Goal: Task Accomplishment & Management: Manage account settings

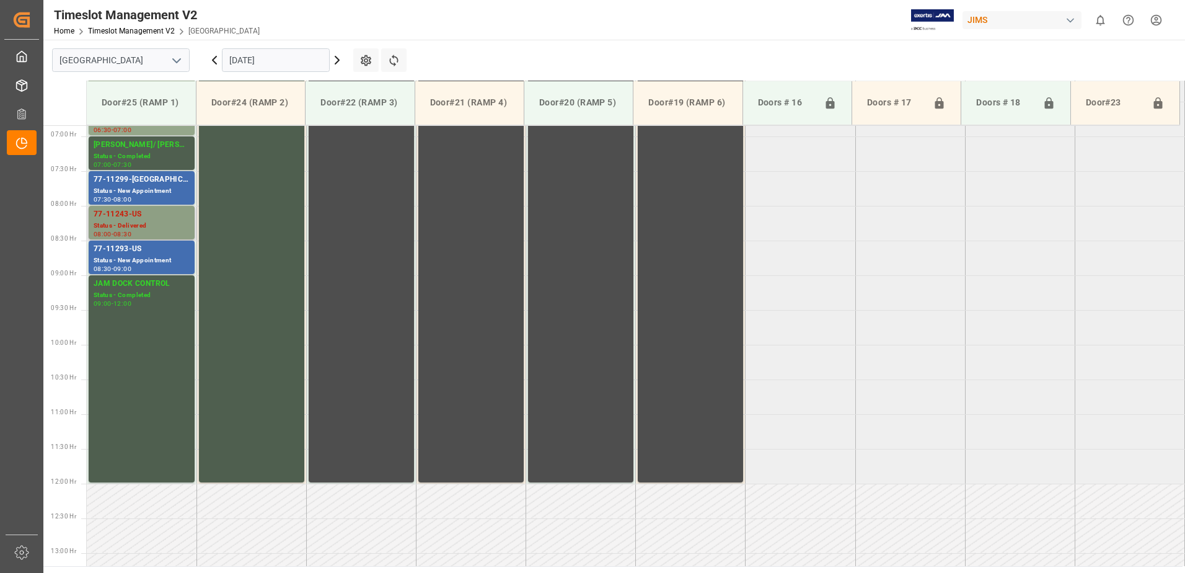
scroll to position [431, 0]
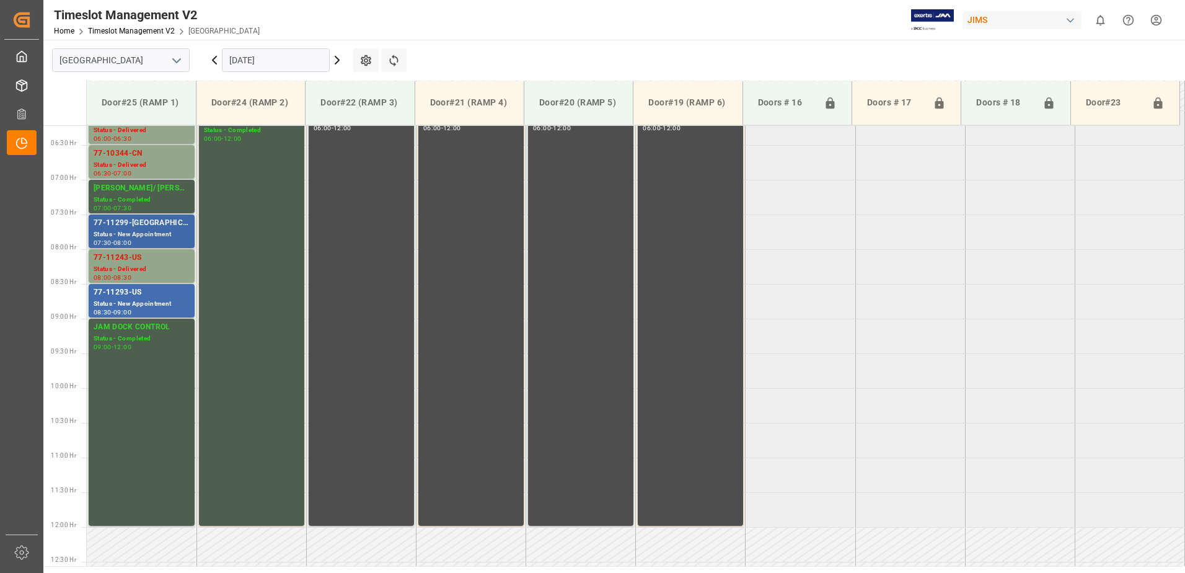
click at [140, 229] on div "77-11299-[GEOGRAPHIC_DATA]" at bounding box center [142, 223] width 96 height 12
click at [138, 299] on div "Status - New Appointment" at bounding box center [142, 304] width 96 height 11
click at [137, 230] on div "Status - New Appointment" at bounding box center [142, 234] width 96 height 11
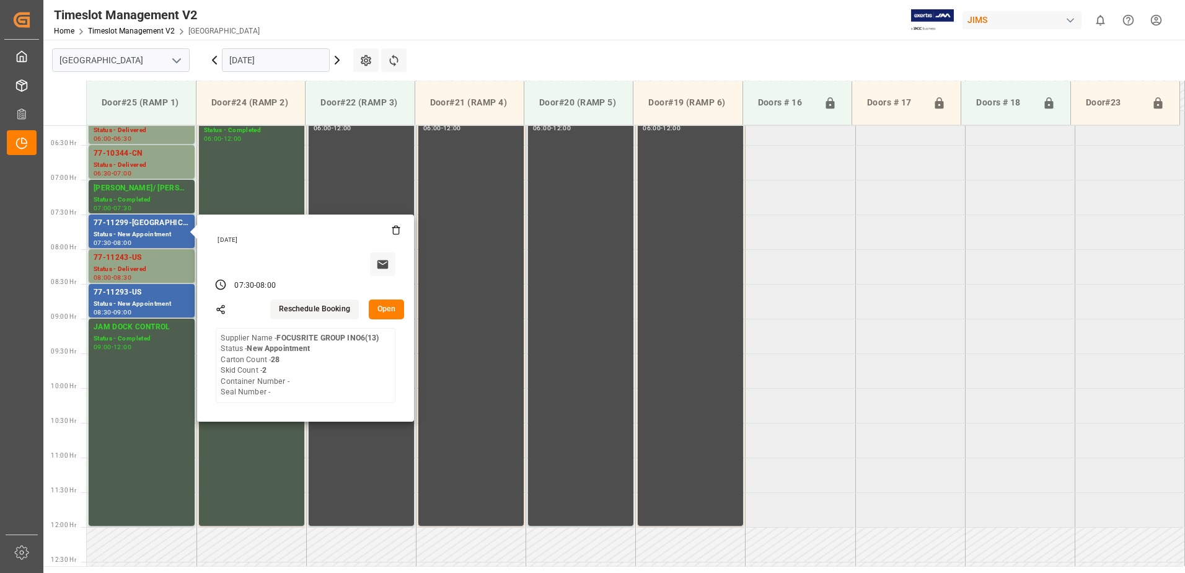
click at [384, 311] on button "Open" at bounding box center [387, 309] width 36 height 20
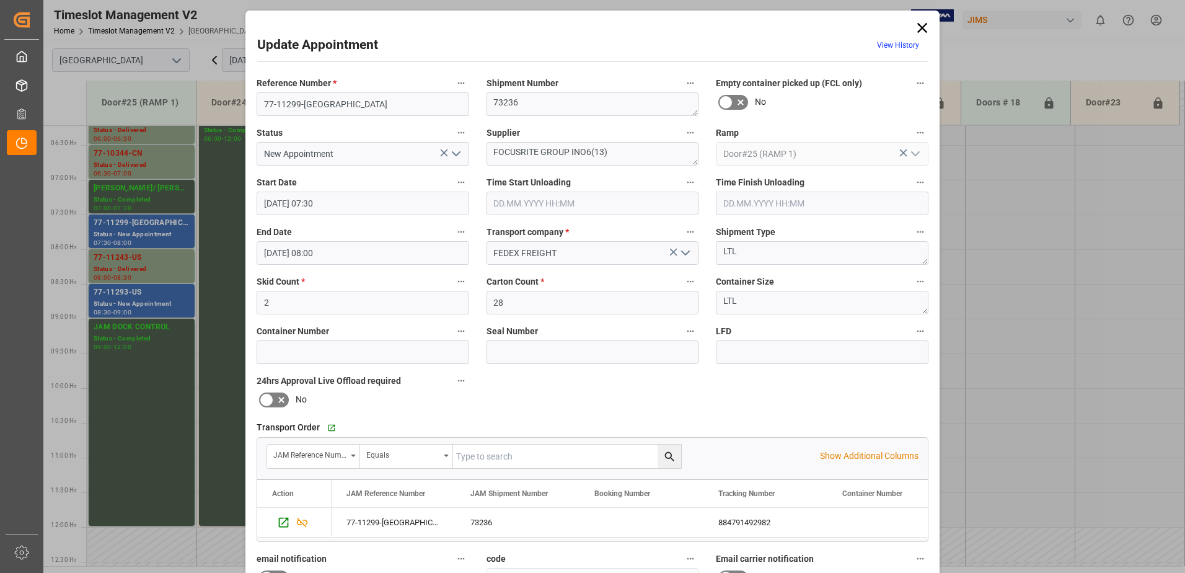
click at [455, 153] on icon "open menu" at bounding box center [456, 153] width 15 height 15
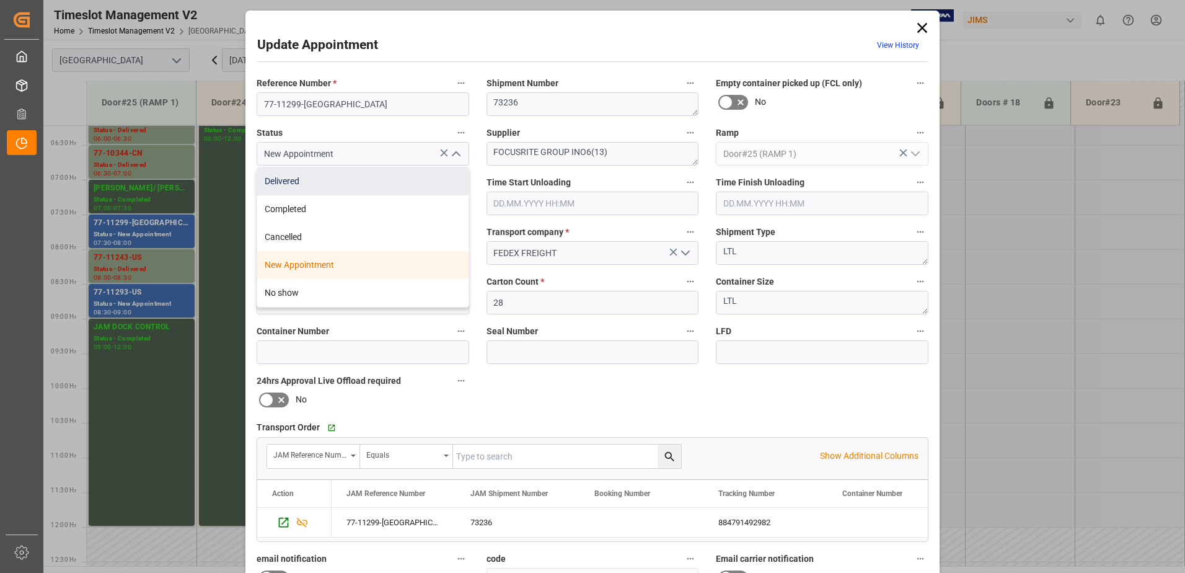
click at [337, 184] on div "Delivered" at bounding box center [362, 181] width 211 height 28
type input "Delivered"
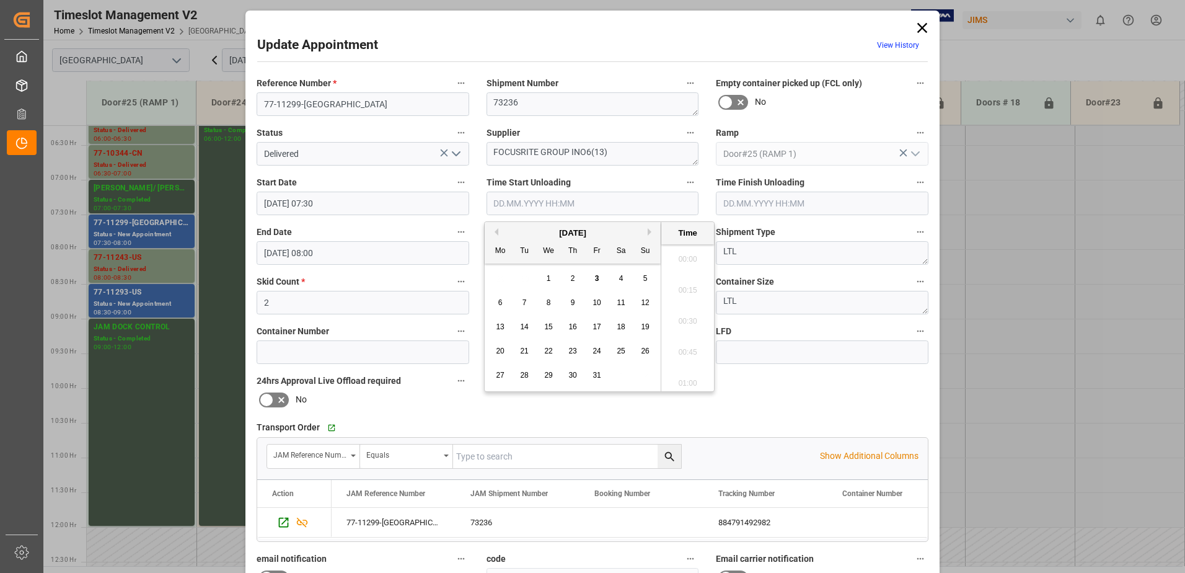
click at [514, 203] on input "text" at bounding box center [593, 204] width 213 height 24
click at [596, 278] on span "3" at bounding box center [597, 278] width 4 height 9
click at [687, 316] on li "10:45" at bounding box center [687, 317] width 53 height 31
type input "[DATE] 10:45"
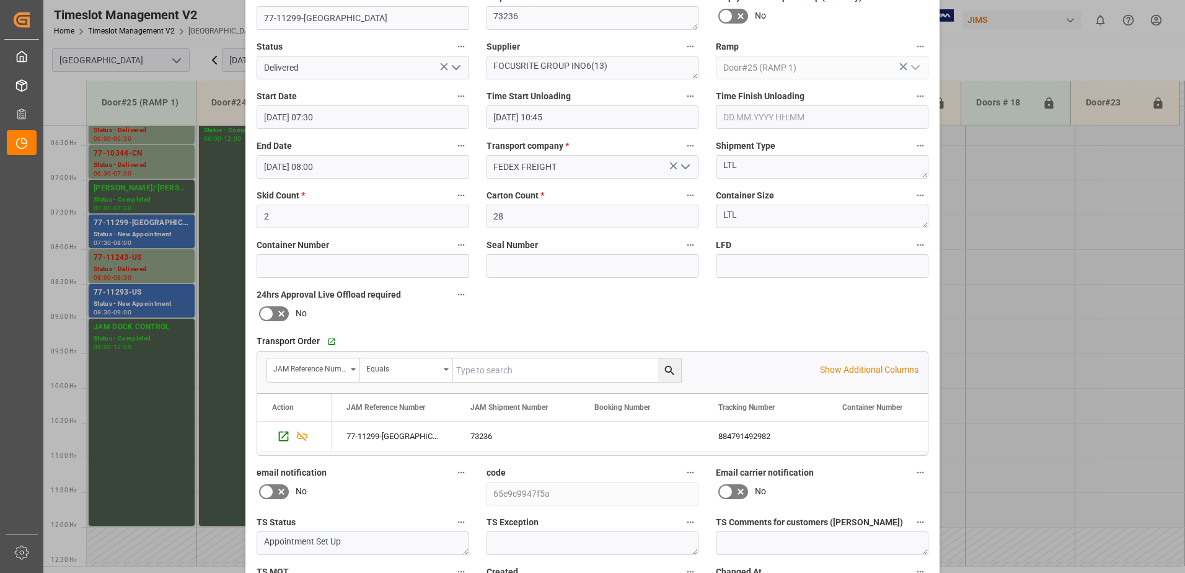
scroll to position [181, 0]
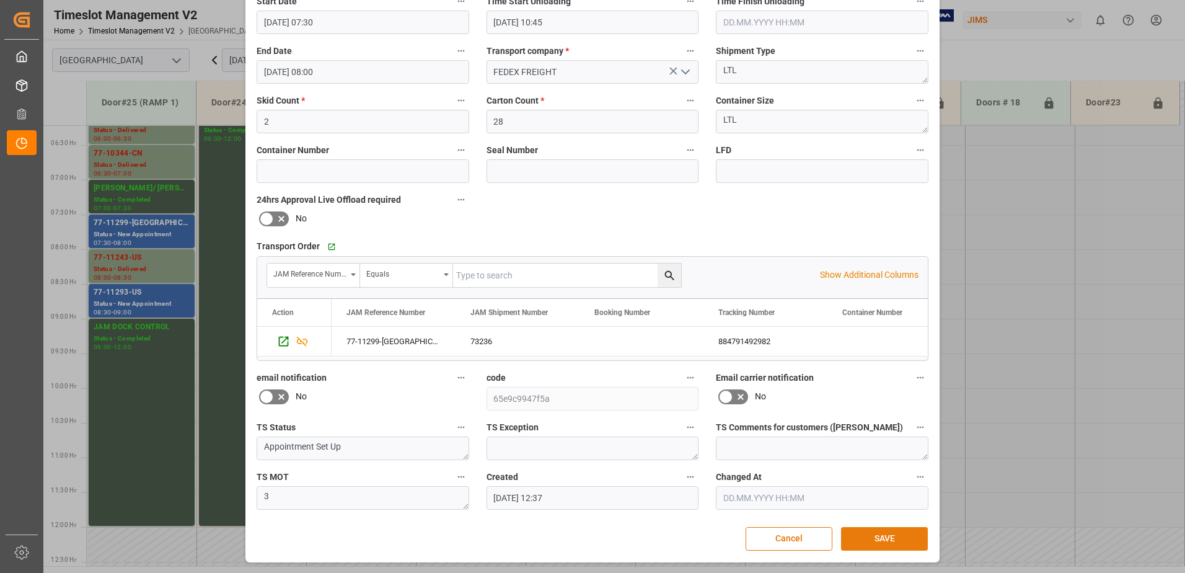
click at [888, 534] on button "SAVE" at bounding box center [884, 539] width 87 height 24
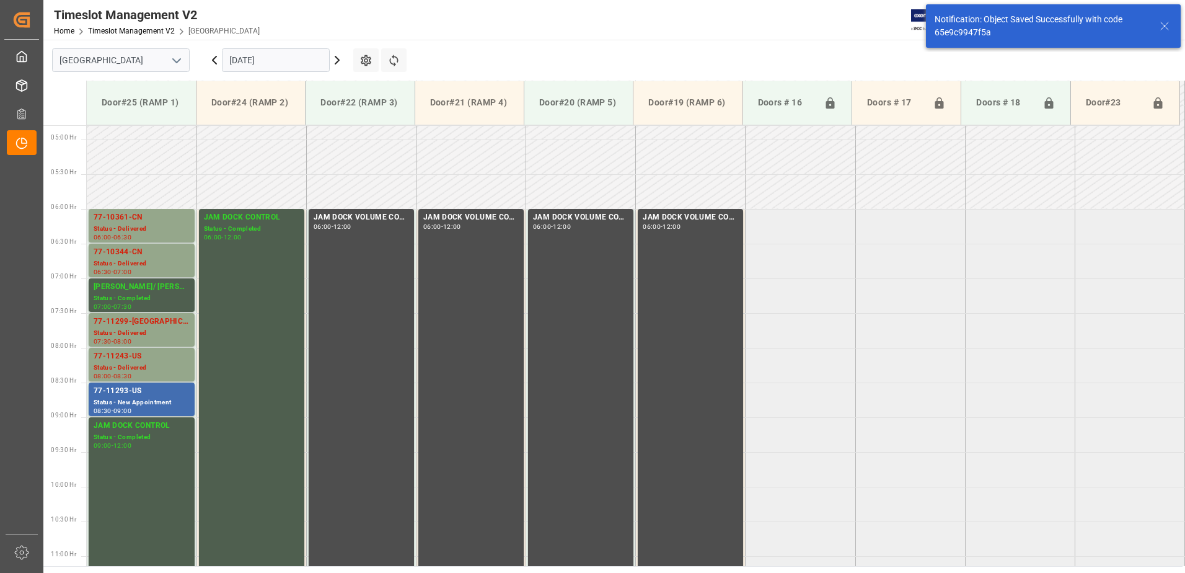
scroll to position [409, 0]
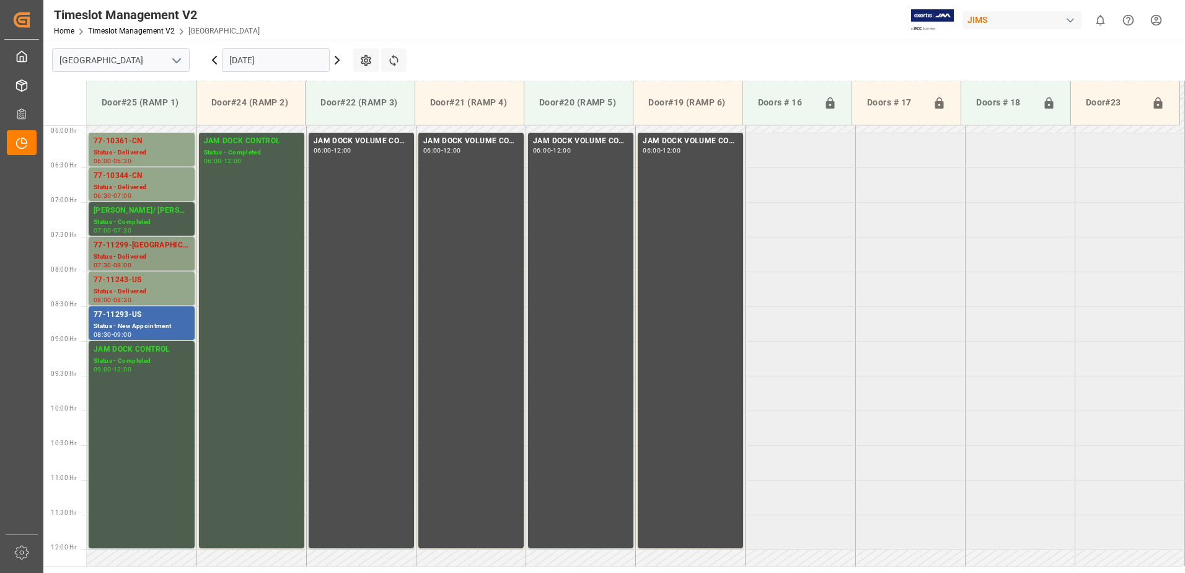
click at [139, 254] on div "Status - Delivered" at bounding box center [142, 257] width 96 height 11
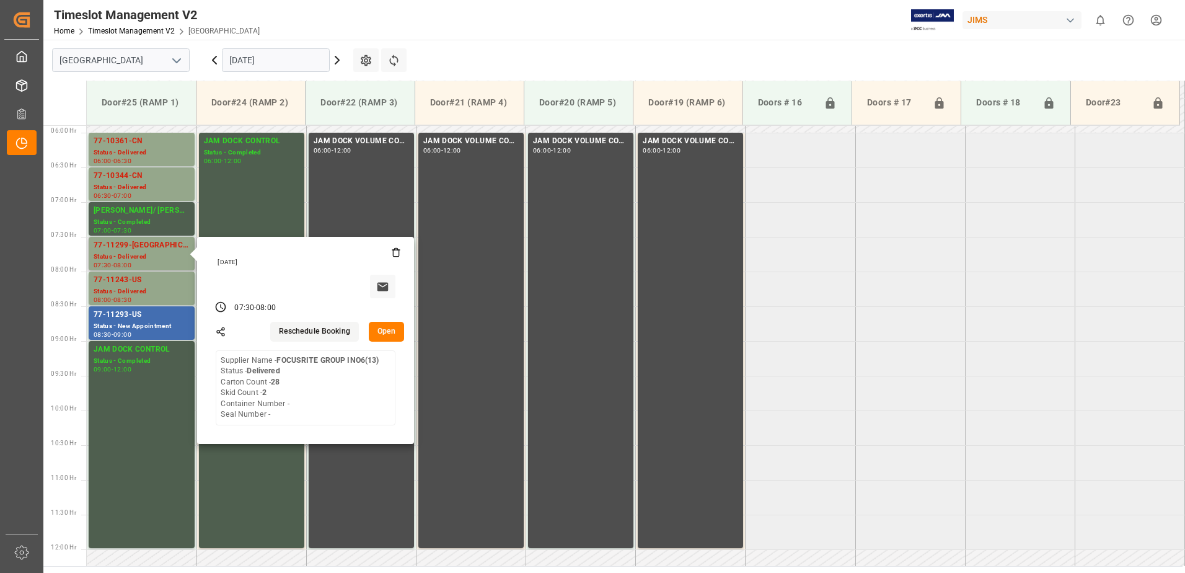
click at [387, 331] on button "Open" at bounding box center [387, 332] width 36 height 20
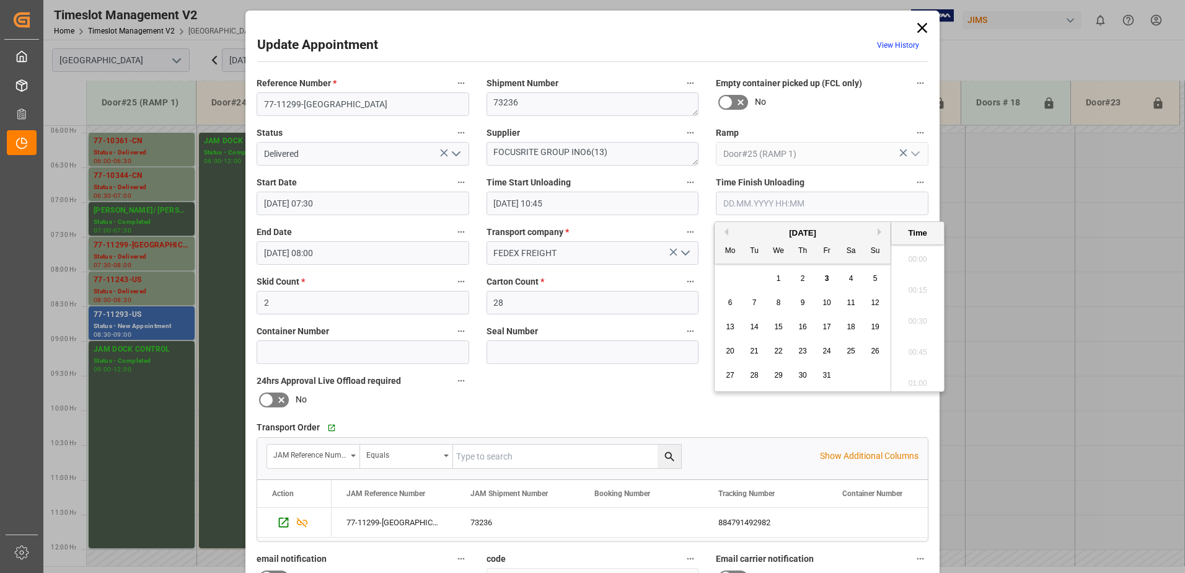
click at [792, 202] on input "text" at bounding box center [822, 204] width 213 height 24
click at [826, 278] on span "3" at bounding box center [827, 278] width 4 height 9
click at [918, 348] on li "11:15" at bounding box center [917, 348] width 53 height 31
type input "[DATE] 11:15"
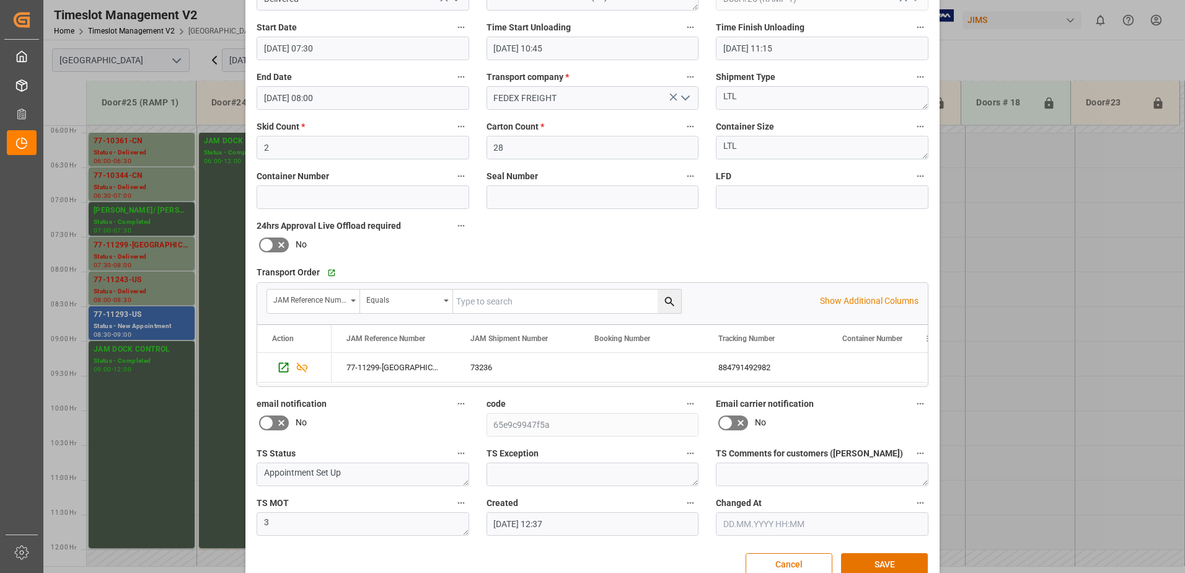
scroll to position [181, 0]
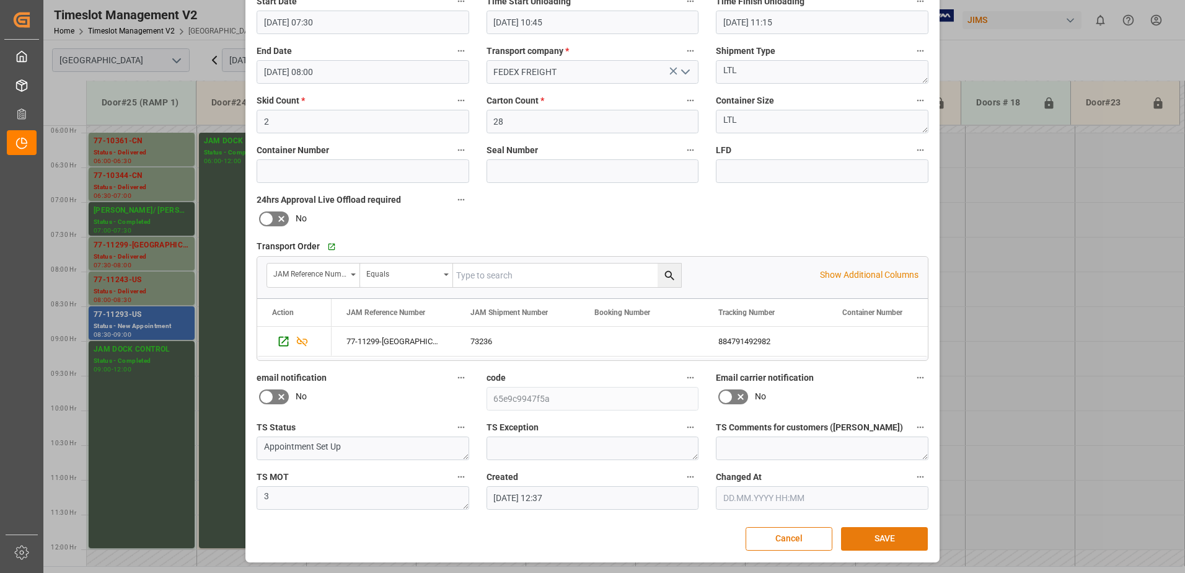
click at [882, 536] on button "SAVE" at bounding box center [884, 539] width 87 height 24
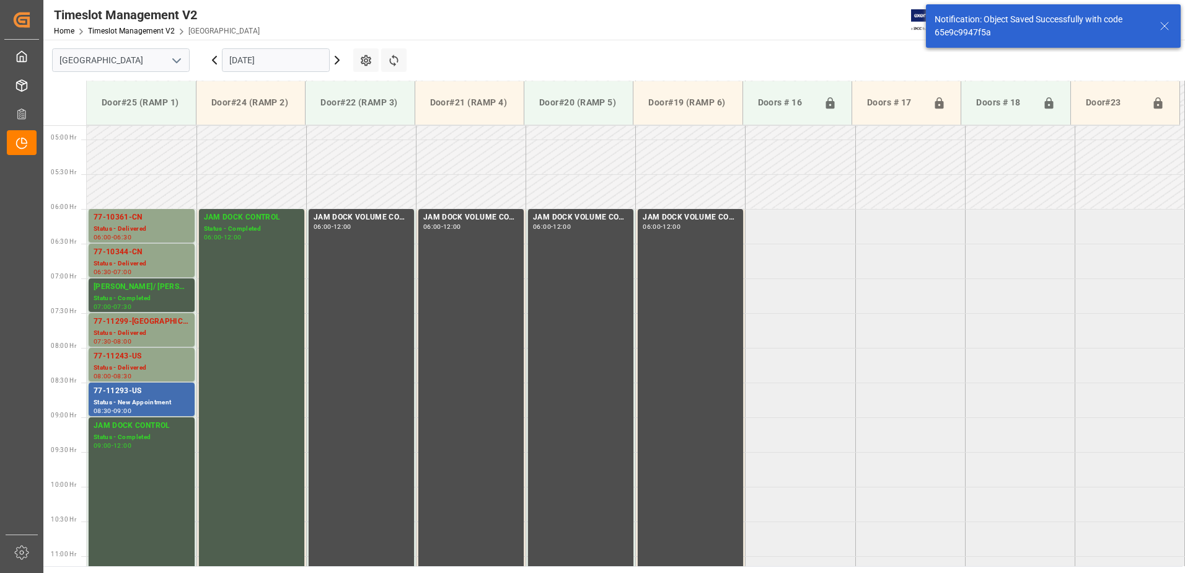
scroll to position [409, 0]
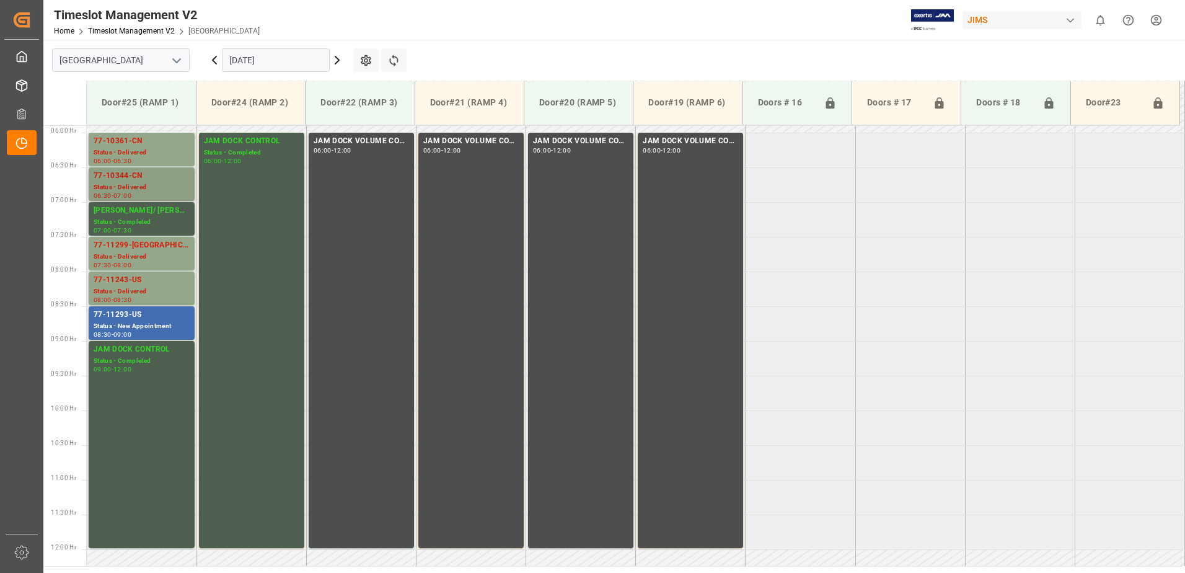
click at [148, 182] on div "Status - Delivered" at bounding box center [142, 187] width 96 height 11
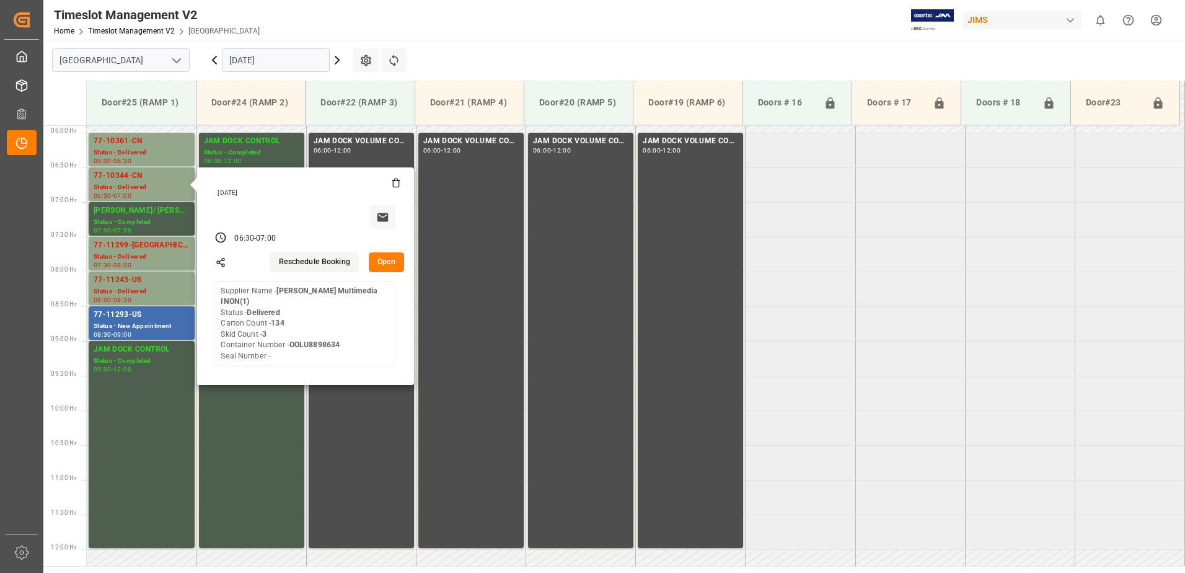
click at [389, 261] on button "Open" at bounding box center [387, 262] width 36 height 20
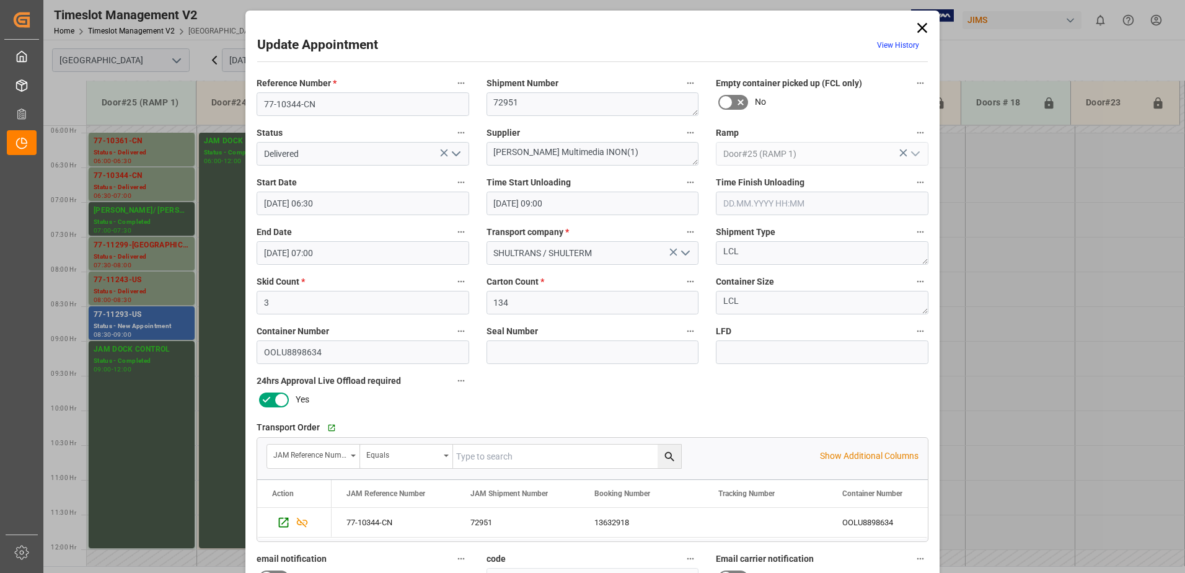
click at [454, 153] on icon "open menu" at bounding box center [456, 153] width 15 height 15
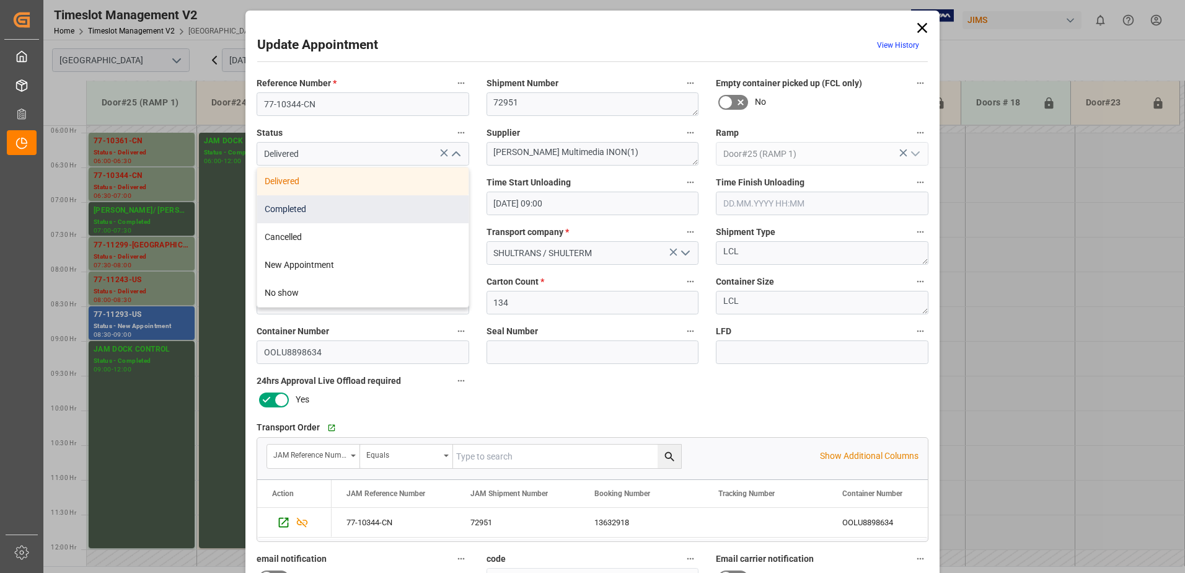
click at [397, 203] on div "Completed" at bounding box center [362, 209] width 211 height 28
type input "Completed"
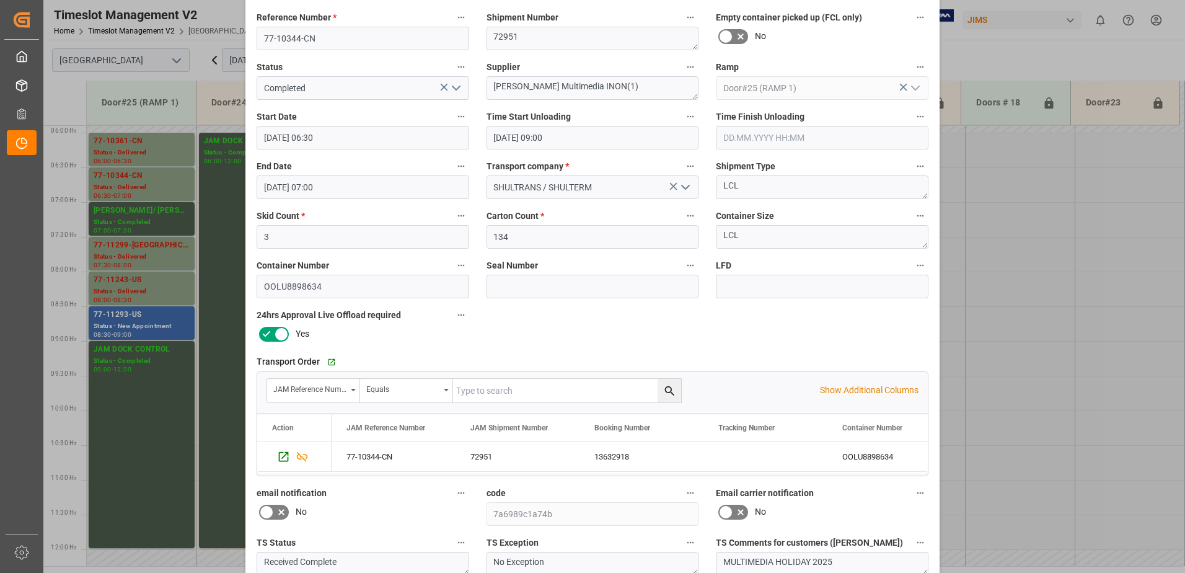
scroll to position [181, 0]
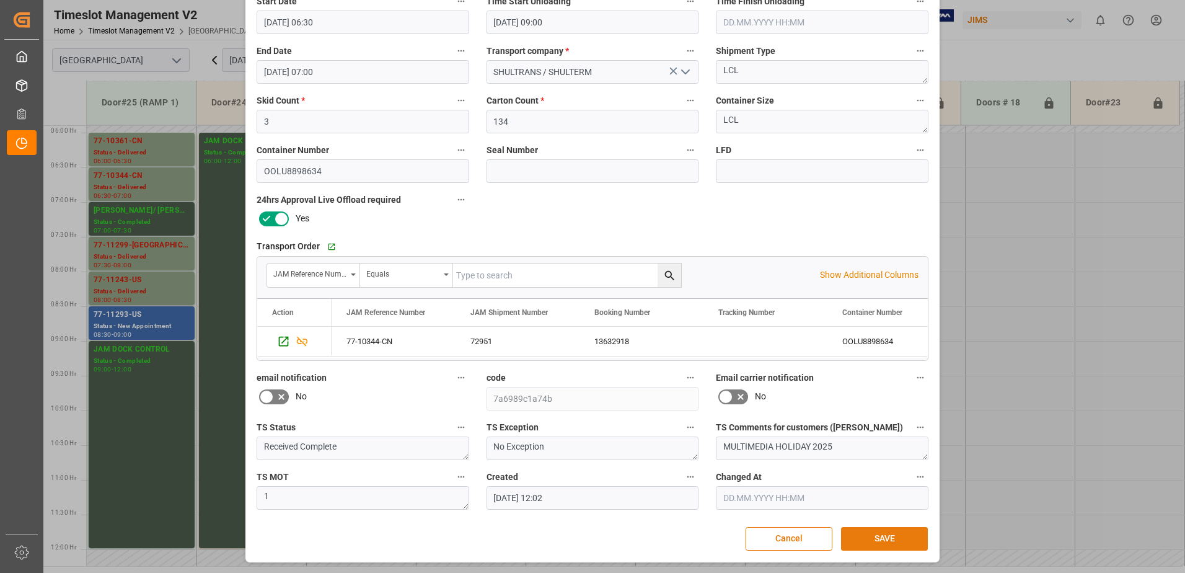
click at [877, 539] on button "SAVE" at bounding box center [884, 539] width 87 height 24
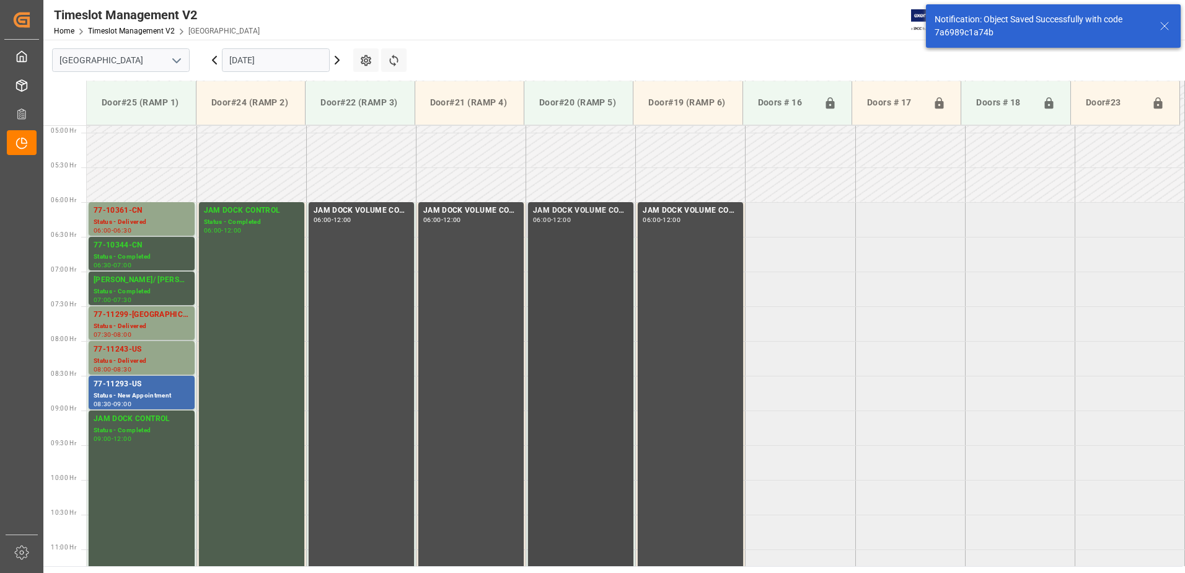
scroll to position [402, 0]
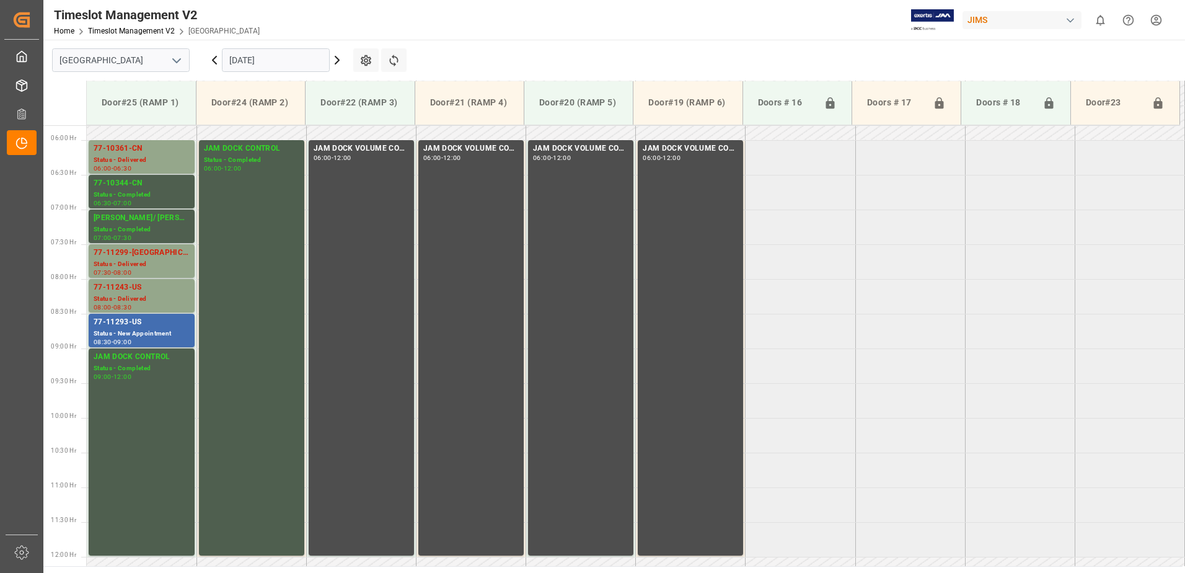
click at [319, 57] on input "[DATE]" at bounding box center [276, 60] width 108 height 24
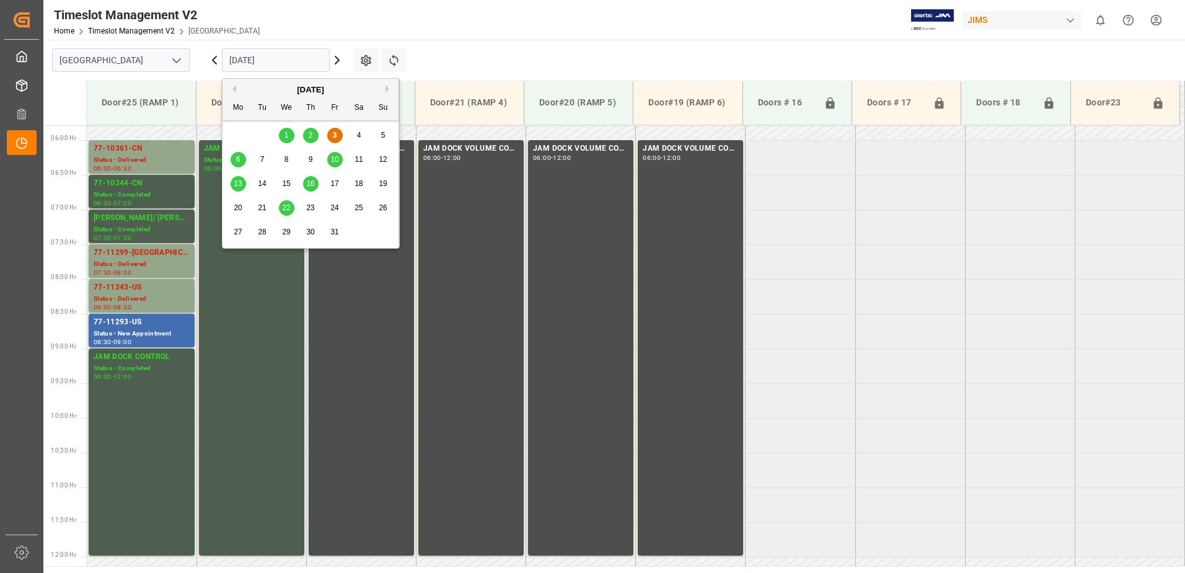
click at [239, 161] on span "6" at bounding box center [238, 159] width 4 height 9
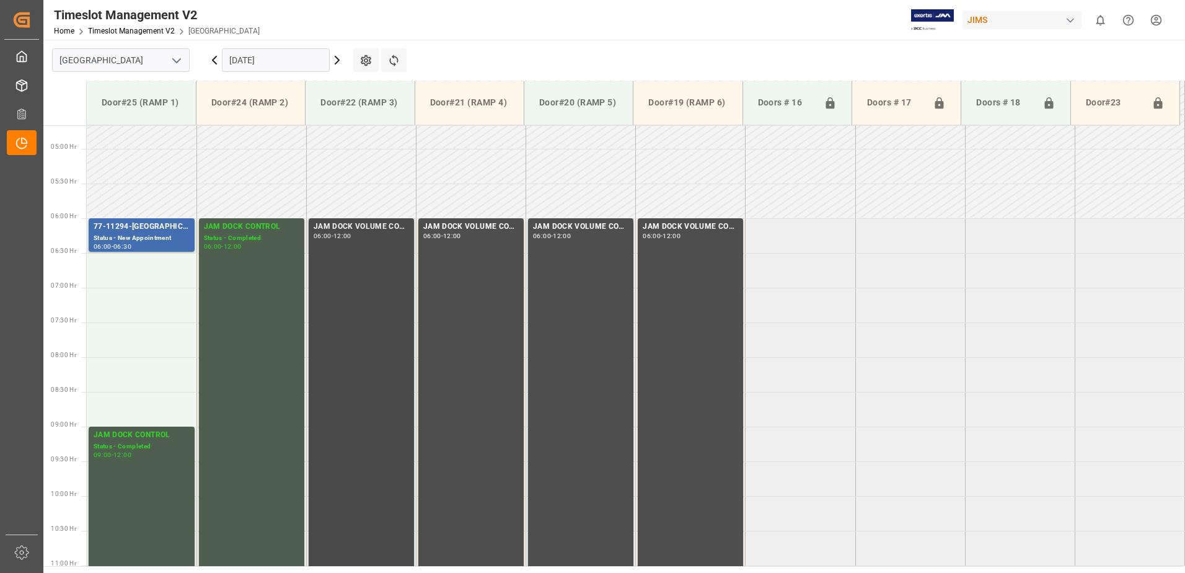
scroll to position [322, 0]
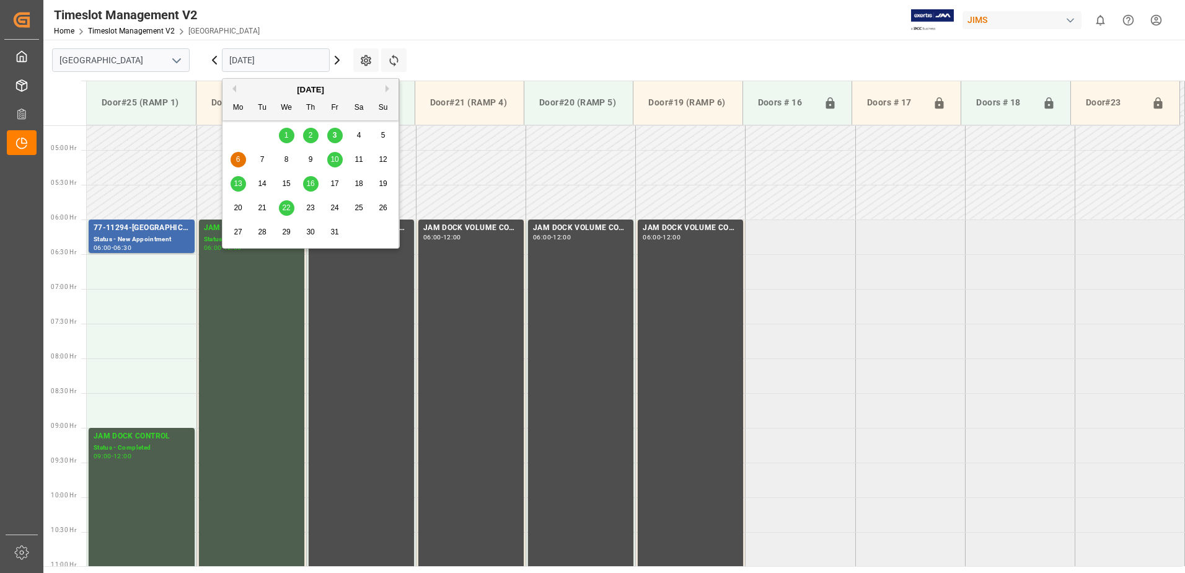
click at [294, 61] on input "[DATE]" at bounding box center [276, 60] width 108 height 24
click at [337, 161] on span "10" at bounding box center [334, 159] width 8 height 9
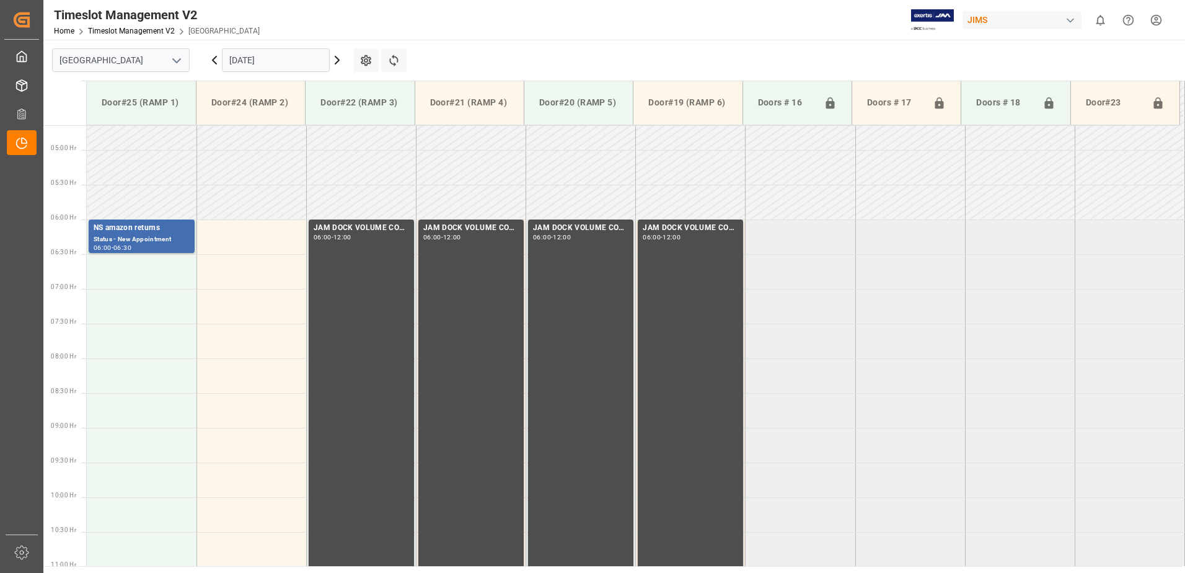
click at [287, 62] on input "[DATE]" at bounding box center [276, 60] width 108 height 24
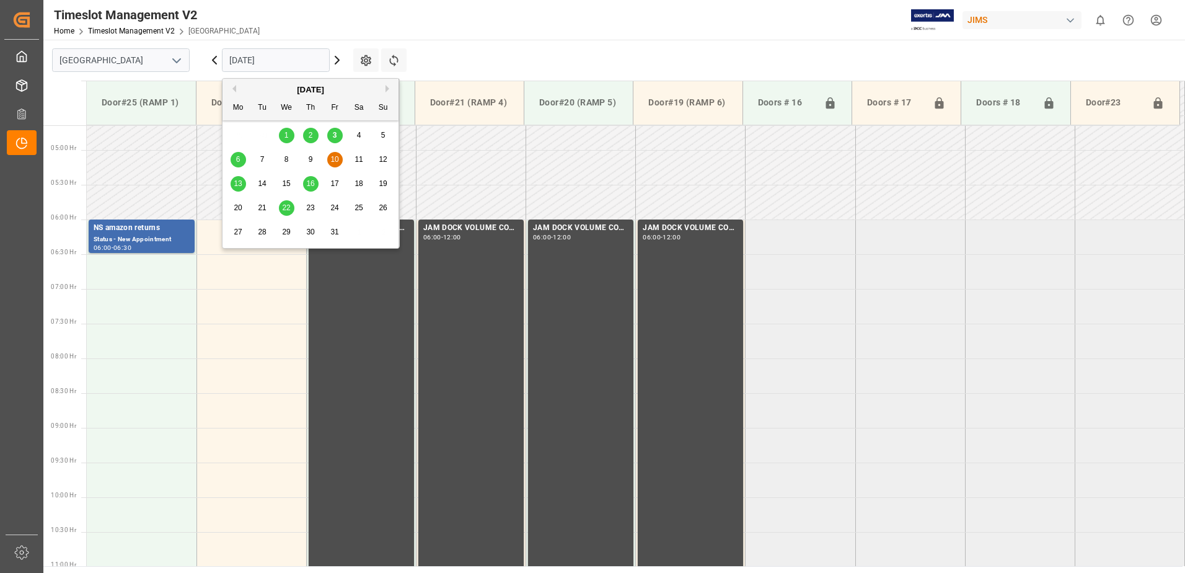
click at [239, 158] on span "6" at bounding box center [238, 159] width 4 height 9
